Goal: Go to known website: Access a specific website the user already knows

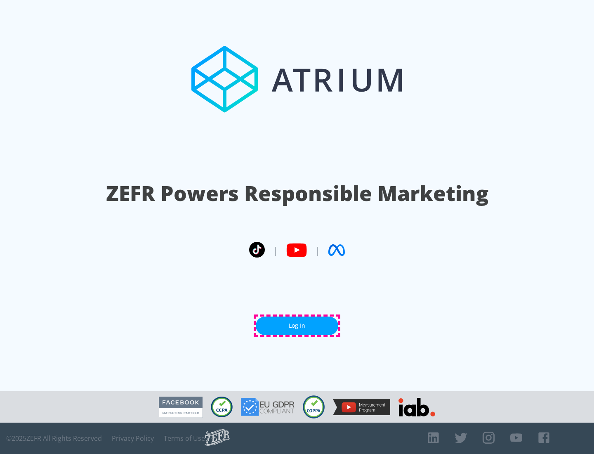
click at [297, 326] on link "Log In" at bounding box center [297, 326] width 83 height 19
